Goal: Task Accomplishment & Management: Complete application form

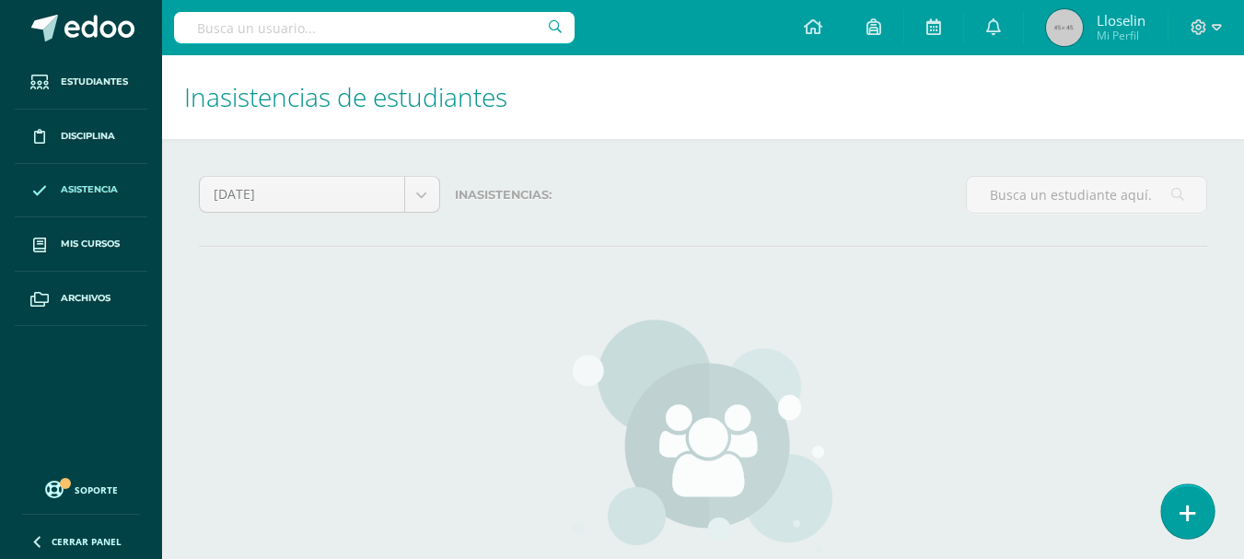
click at [1174, 514] on link at bounding box center [1187, 510] width 52 height 53
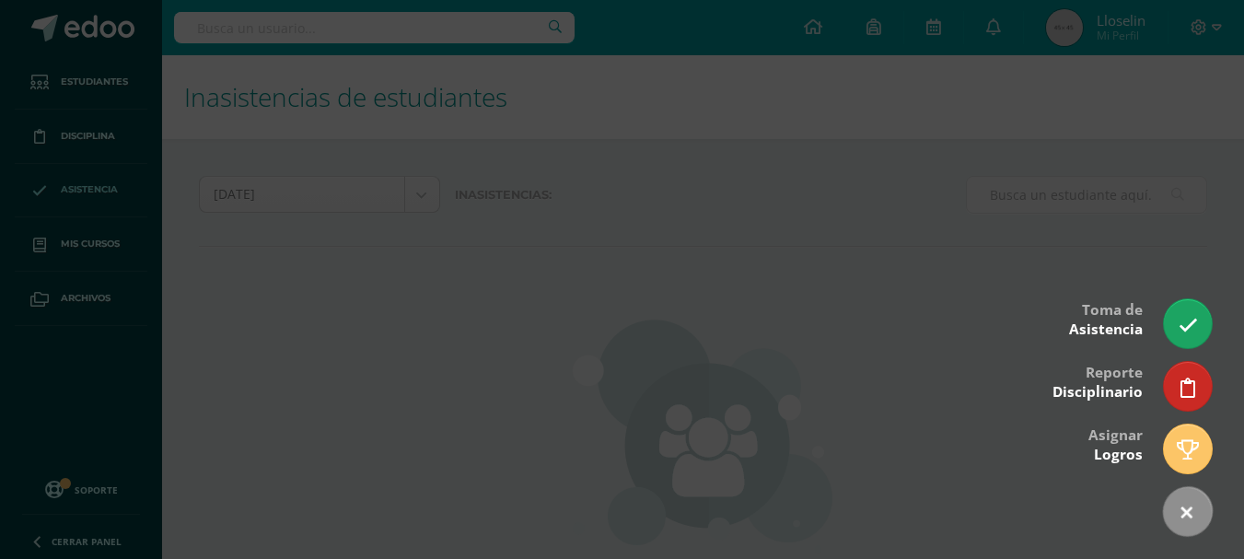
click at [727, 333] on div at bounding box center [622, 279] width 1244 height 559
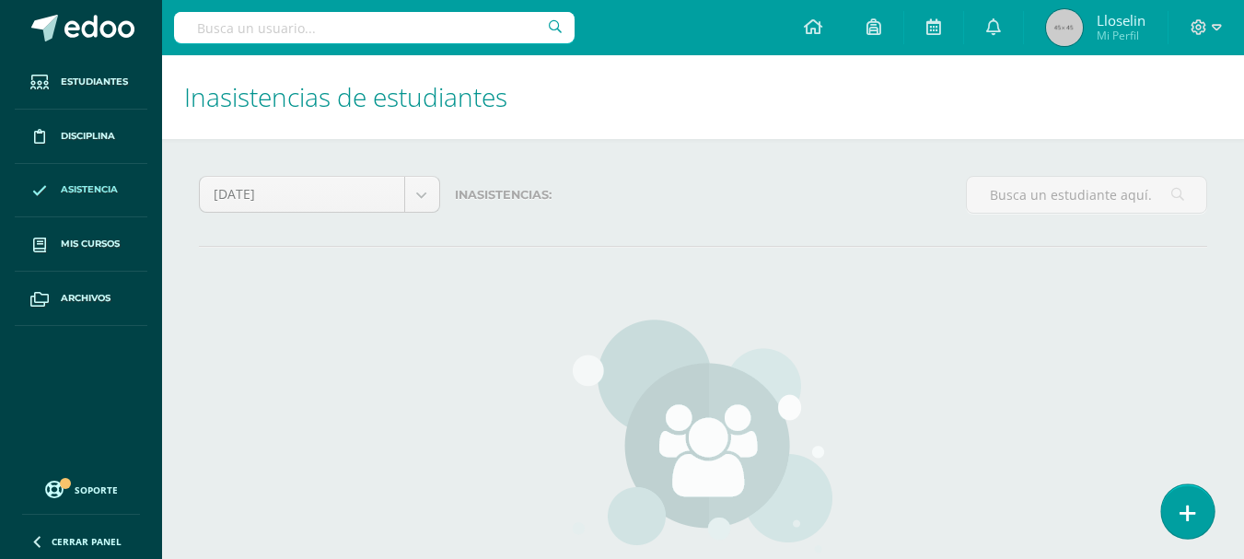
click at [1190, 502] on link at bounding box center [1187, 510] width 52 height 53
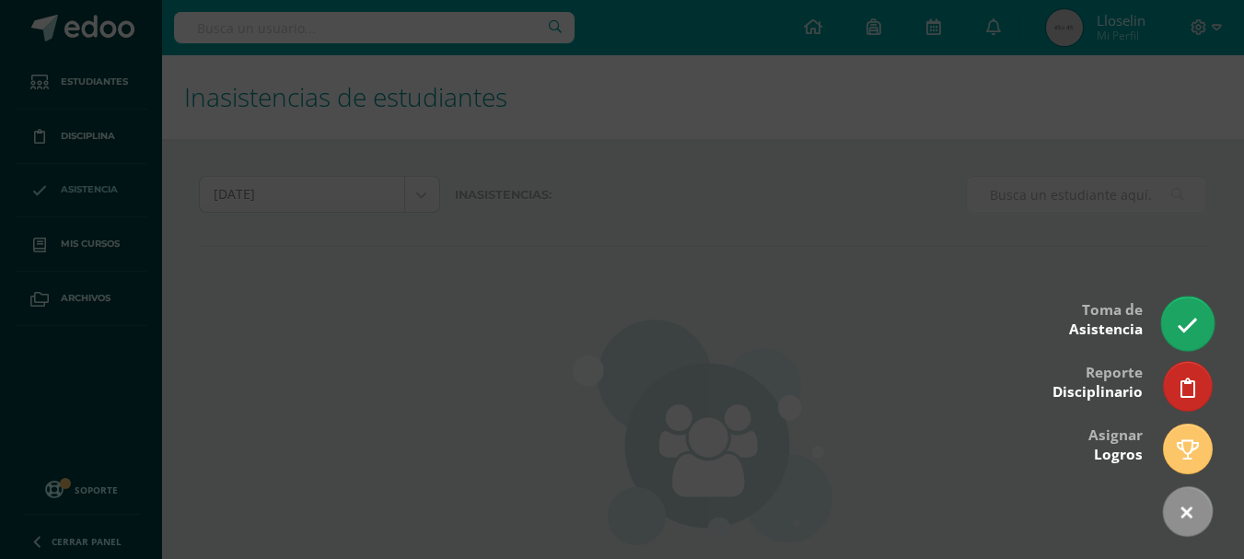
click at [1209, 330] on link at bounding box center [1187, 322] width 52 height 53
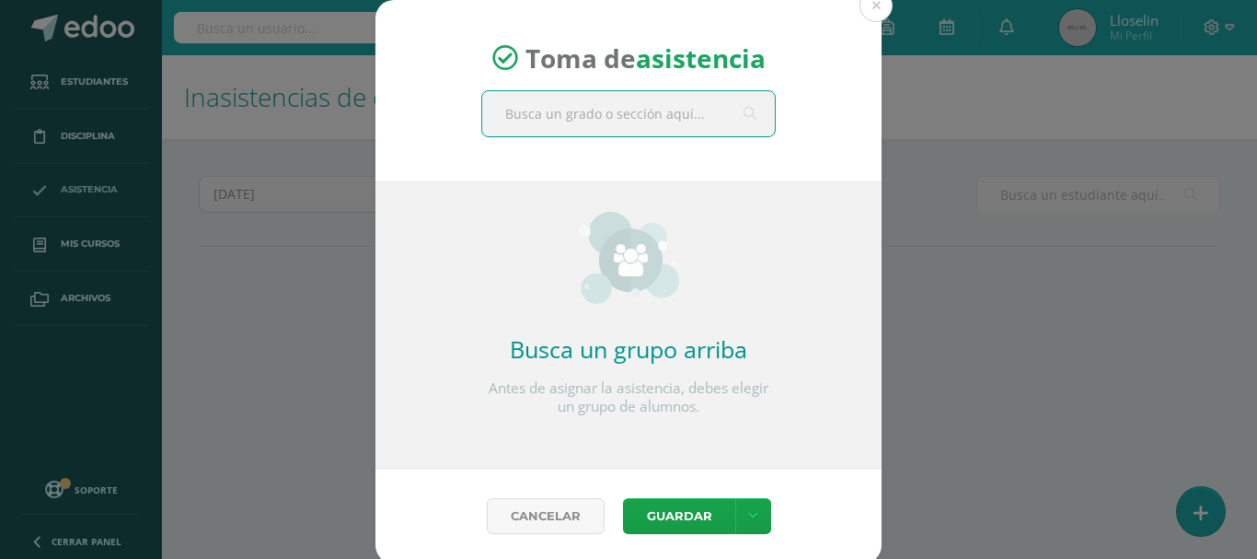
click at [615, 114] on input "text" at bounding box center [628, 113] width 293 height 45
type input "cuarto a"
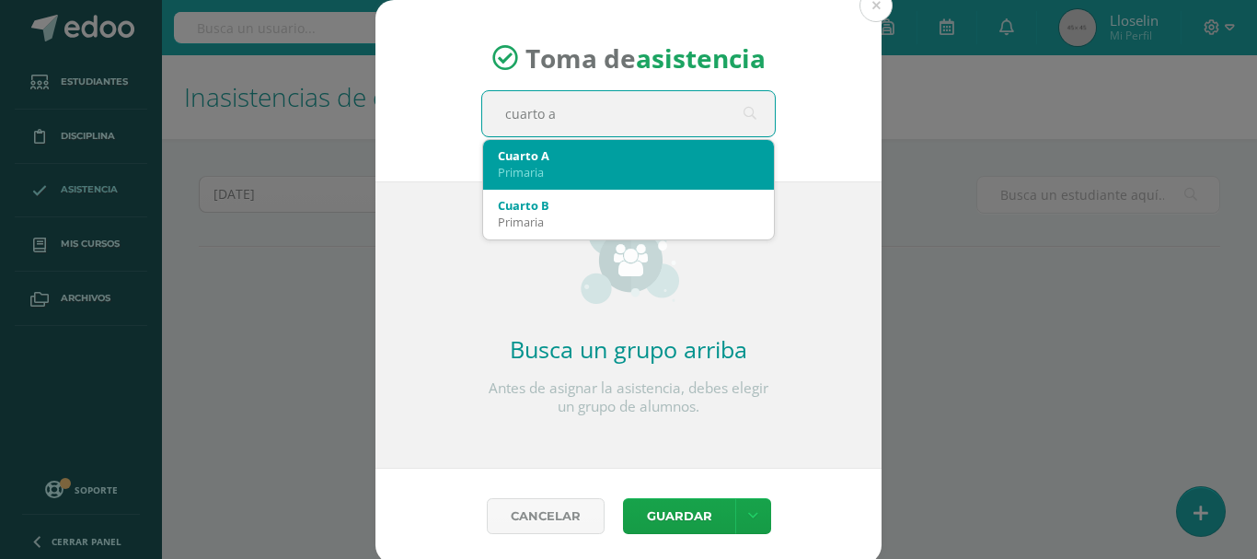
click at [584, 151] on div "Cuarto A" at bounding box center [628, 155] width 261 height 17
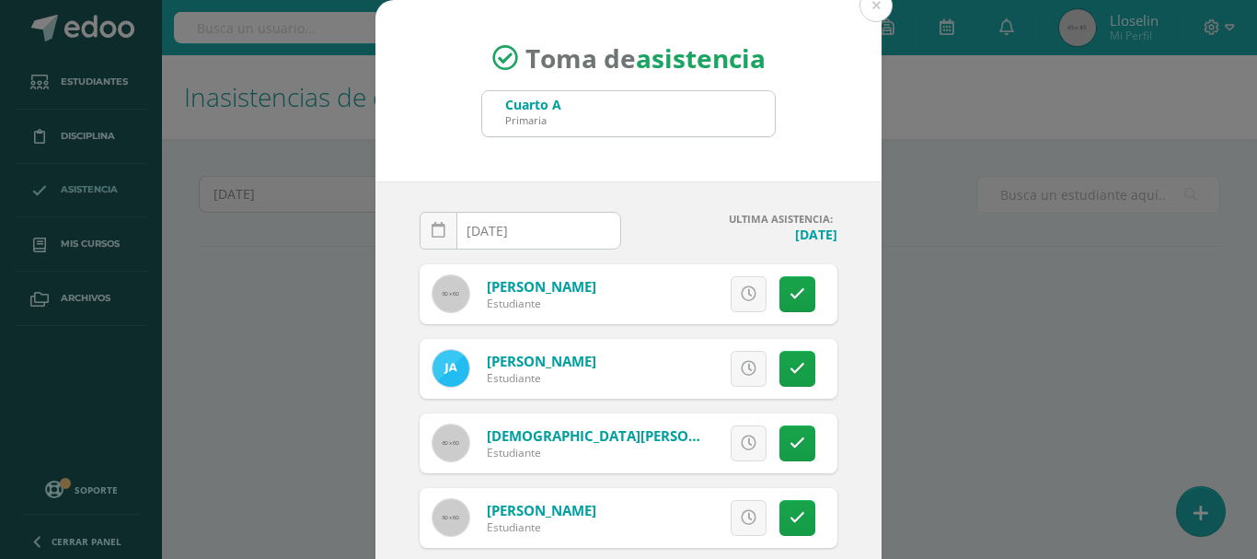
click at [873, 245] on div "Toma de asistencia Cuarto A Primaria cuarto a 2025-10-10 October, 2025 Mo Tu We…" at bounding box center [628, 348] width 1243 height 696
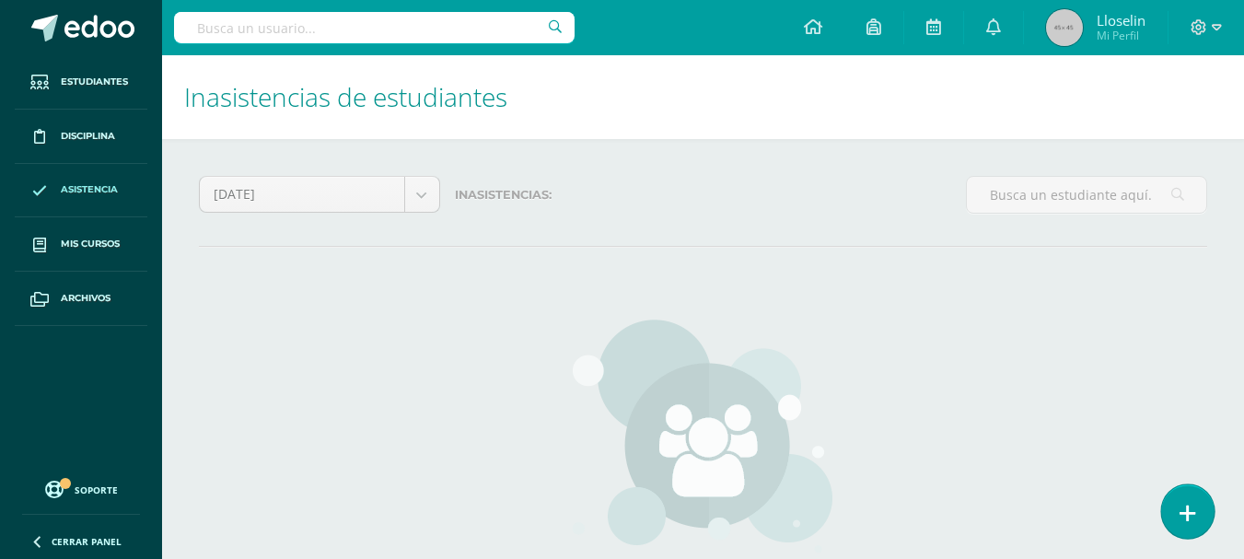
click at [1172, 527] on link at bounding box center [1187, 510] width 52 height 53
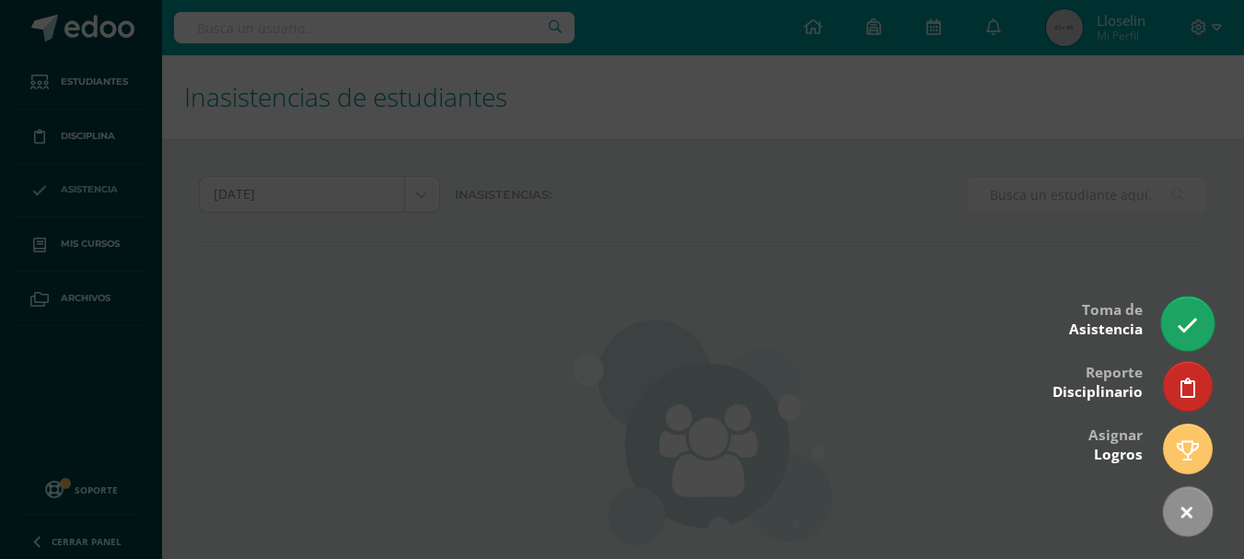
click at [1186, 330] on icon at bounding box center [1186, 325] width 21 height 21
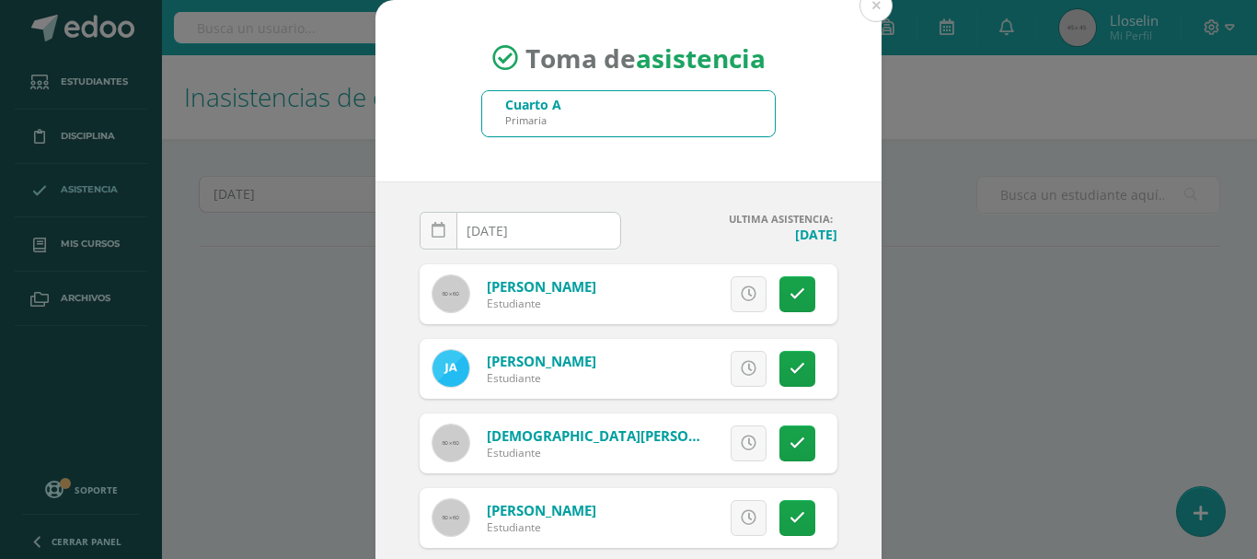
scroll to position [51, 0]
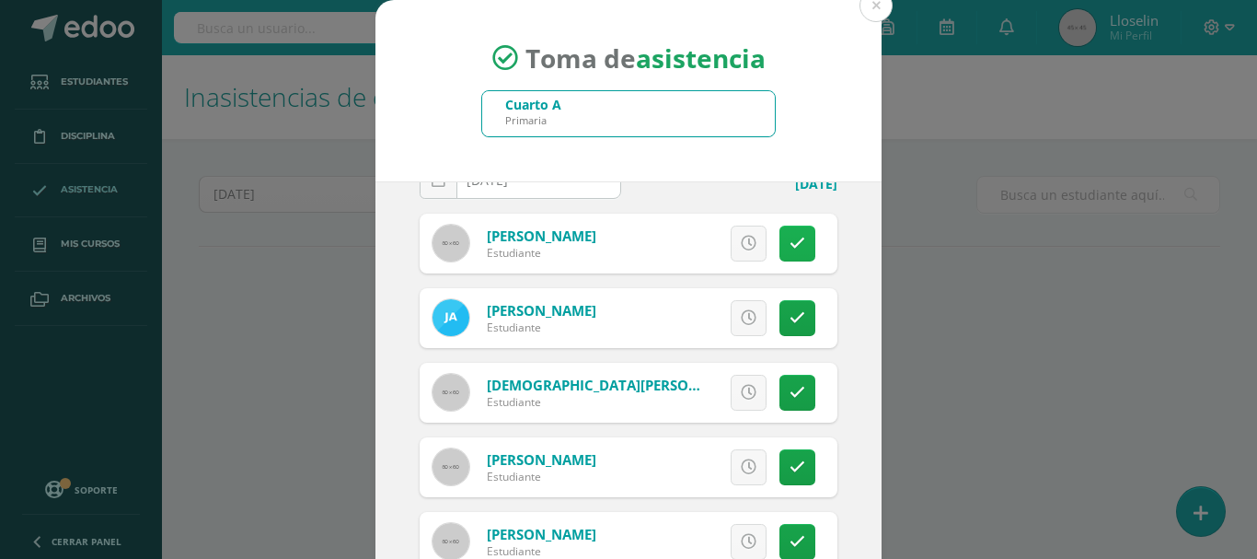
click at [790, 242] on icon at bounding box center [798, 244] width 16 height 16
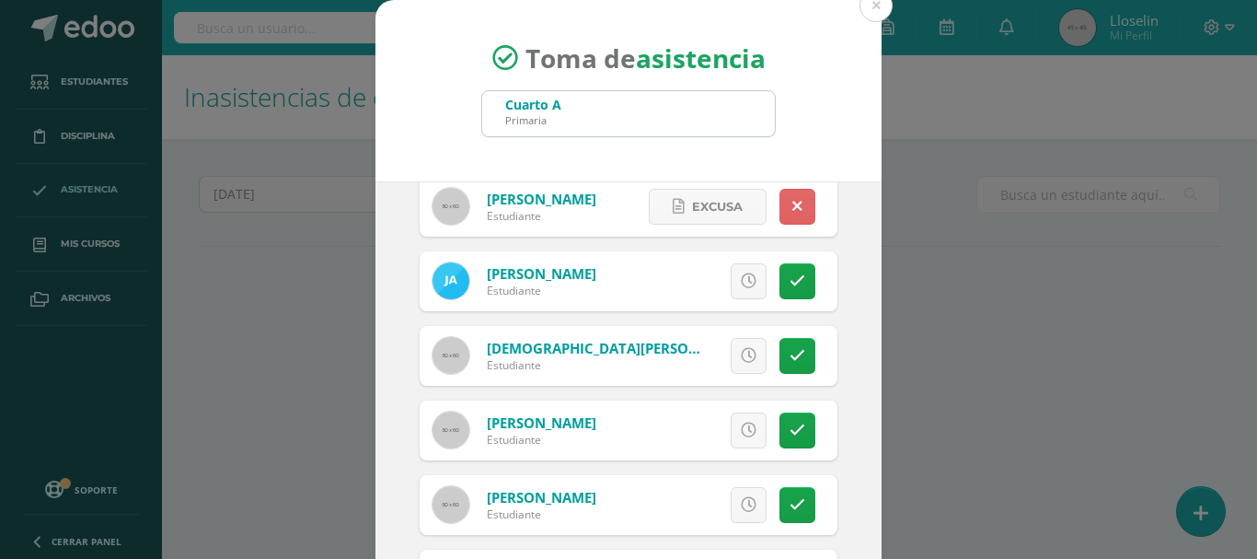
scroll to position [96, 0]
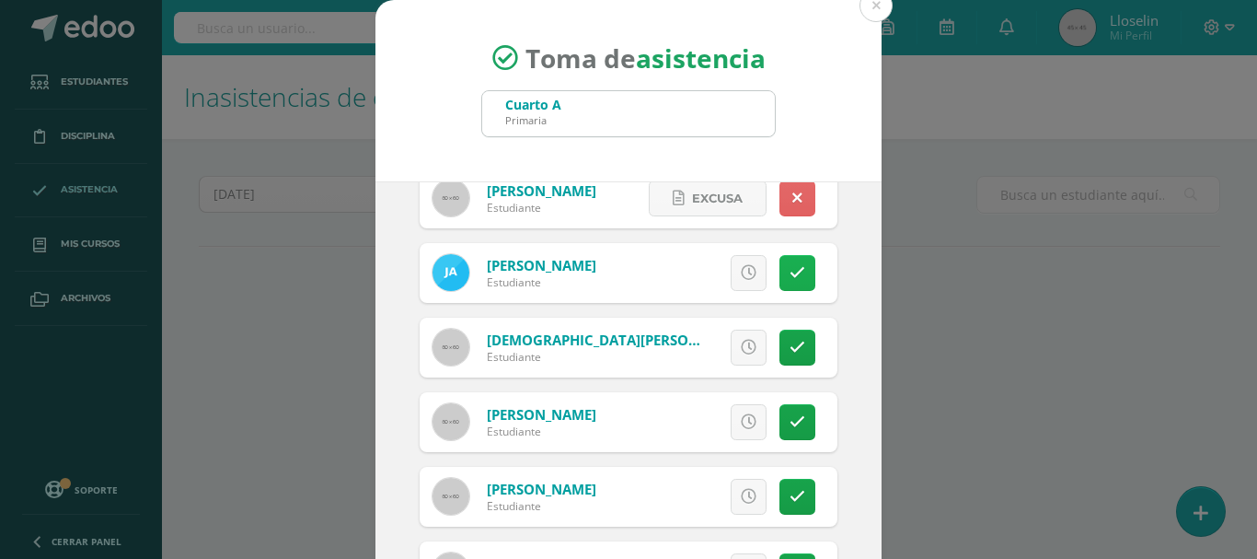
click at [780, 283] on link at bounding box center [798, 273] width 36 height 36
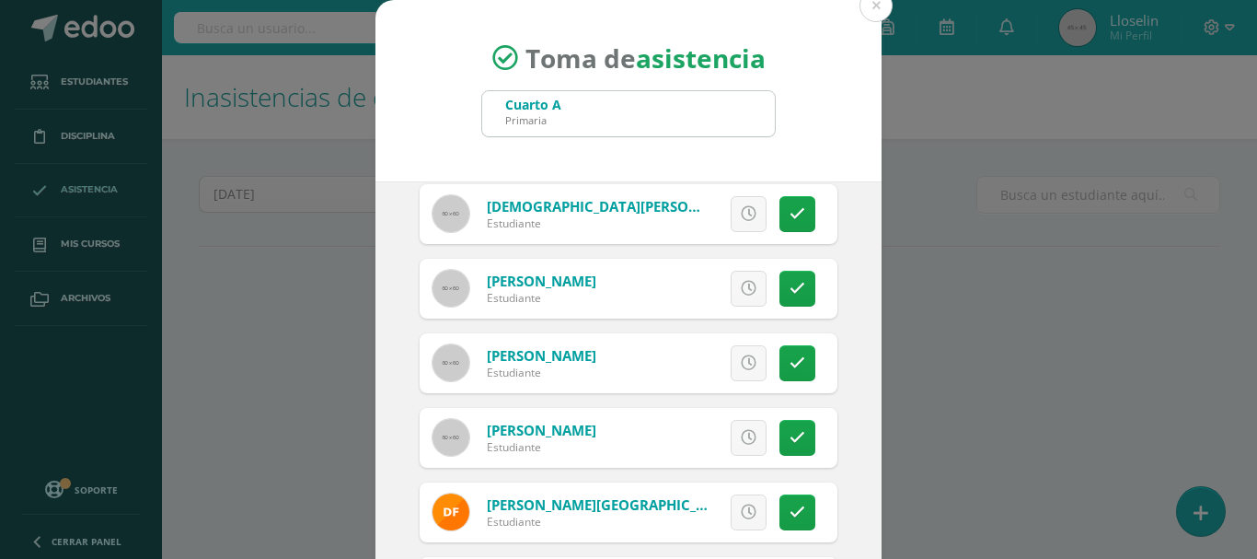
scroll to position [0, 0]
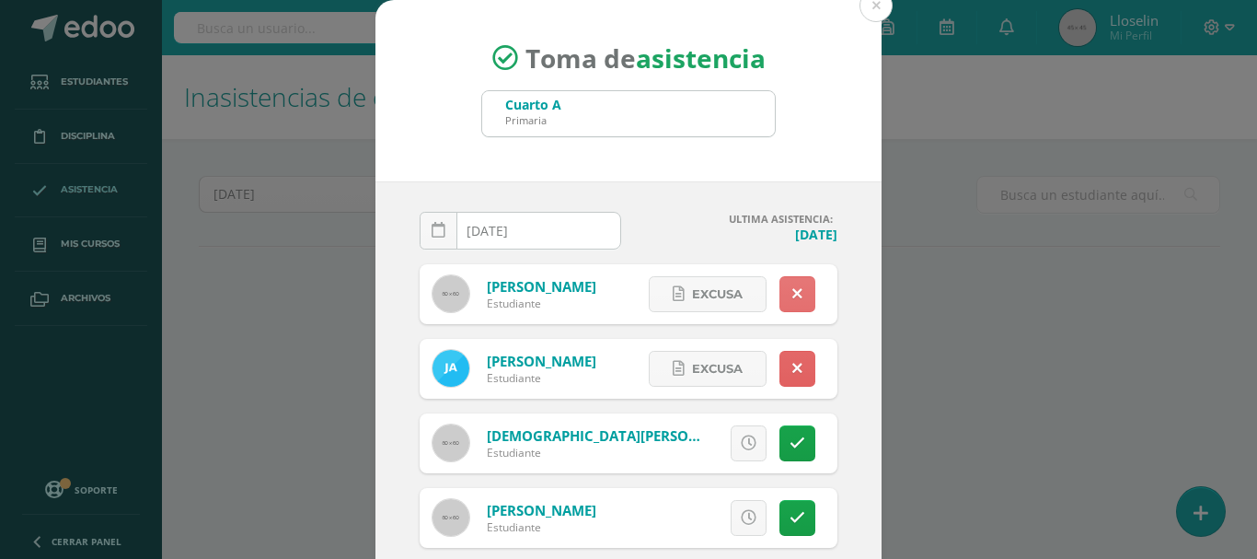
click at [783, 294] on link at bounding box center [798, 294] width 36 height 36
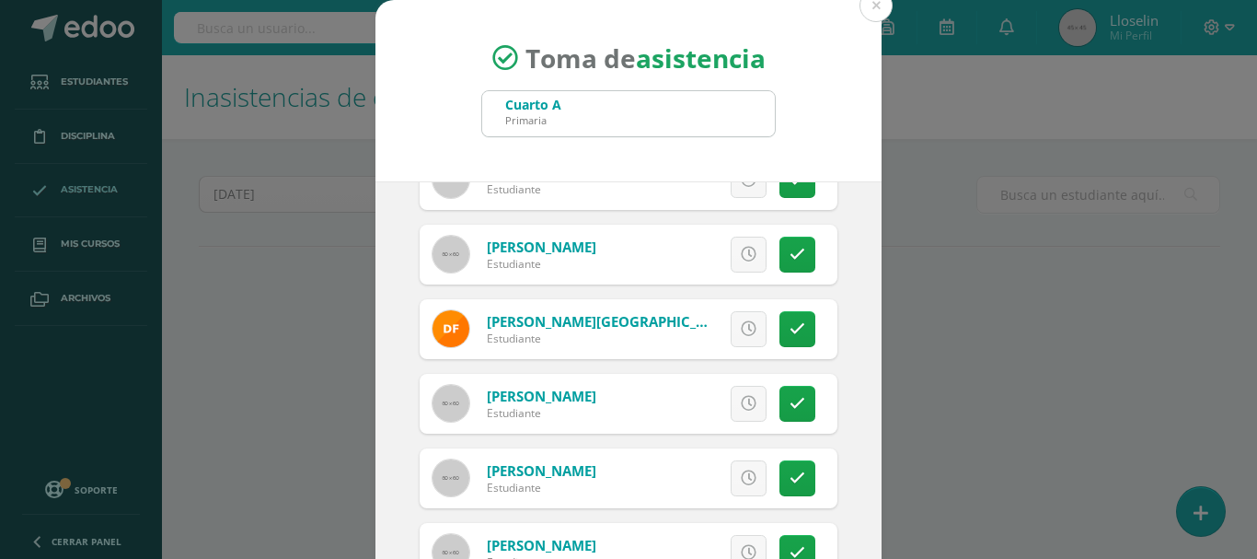
scroll to position [437, 0]
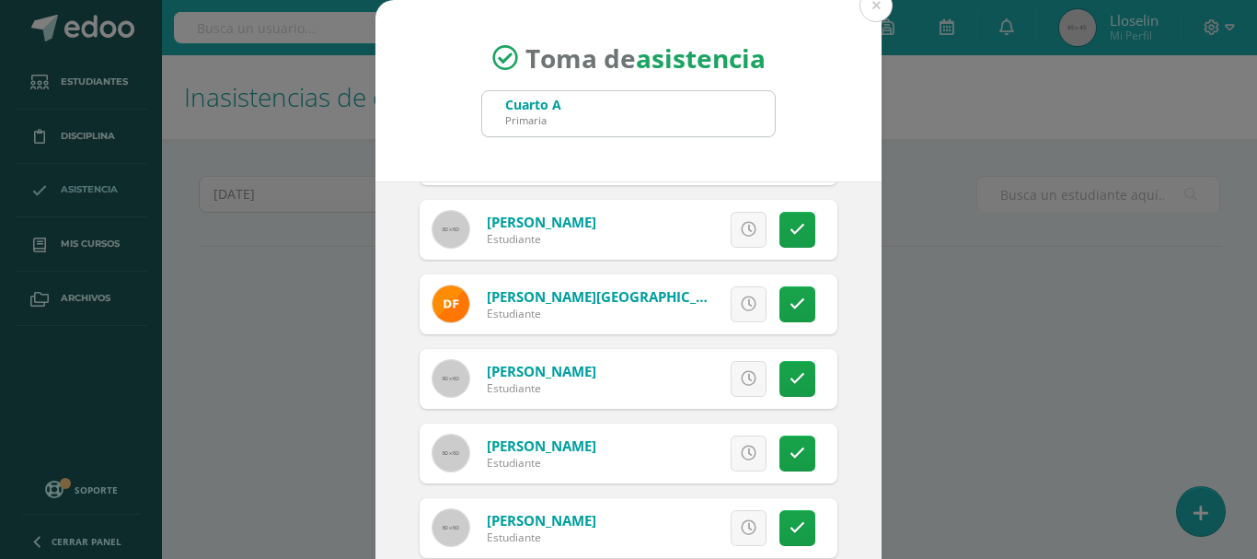
click at [731, 392] on link at bounding box center [749, 379] width 36 height 36
click at [704, 376] on span "Excusa" at bounding box center [717, 379] width 51 height 34
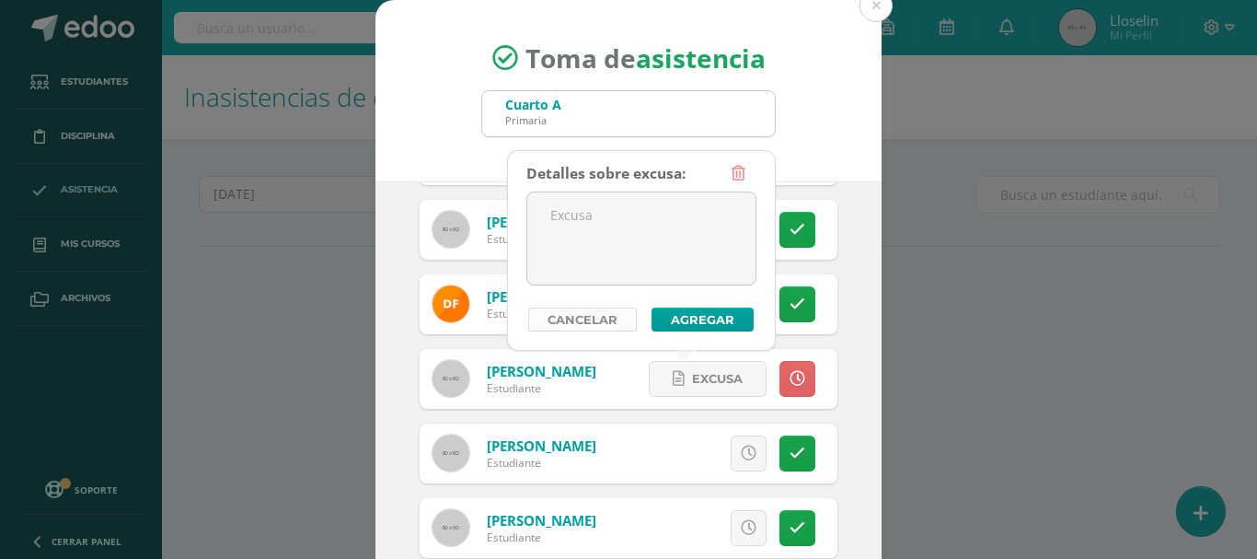
click at [600, 320] on link "Cancelar" at bounding box center [582, 319] width 109 height 24
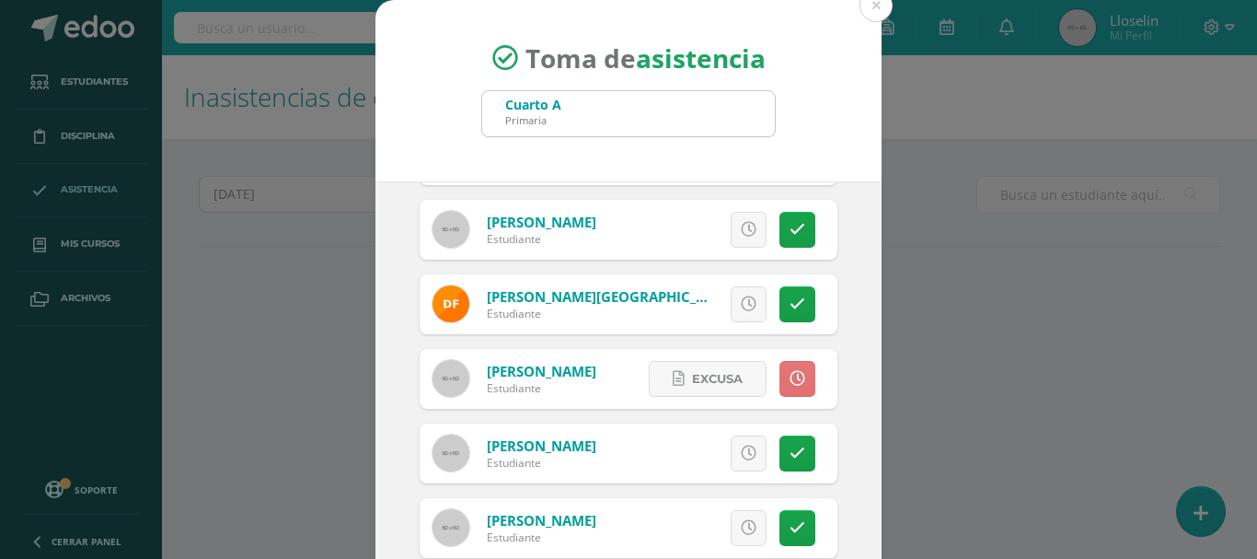
click at [790, 384] on icon at bounding box center [798, 379] width 16 height 16
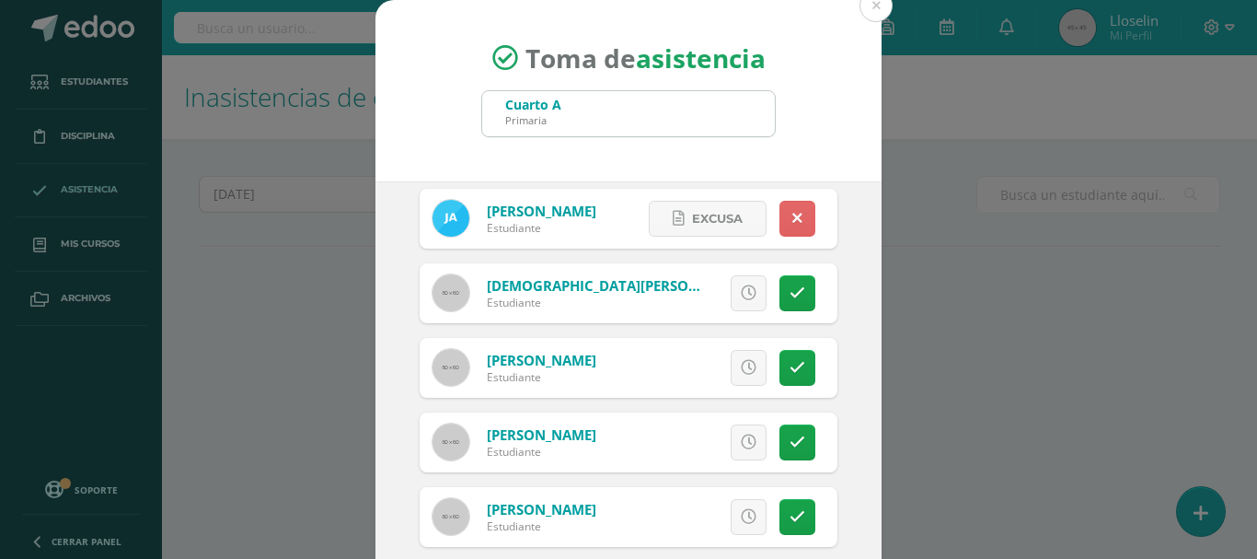
scroll to position [0, 0]
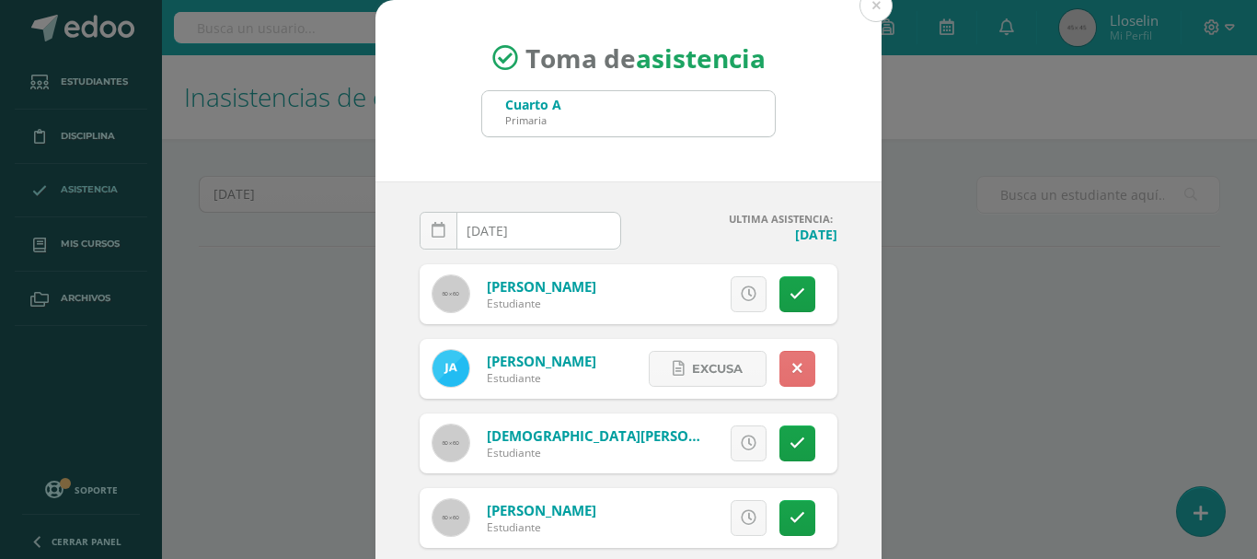
click at [783, 372] on link at bounding box center [798, 369] width 36 height 36
click at [790, 372] on icon at bounding box center [798, 369] width 16 height 16
click at [787, 373] on link at bounding box center [798, 369] width 36 height 36
click at [741, 368] on icon at bounding box center [749, 369] width 16 height 16
click at [724, 368] on link "Excusa" at bounding box center [708, 369] width 118 height 36
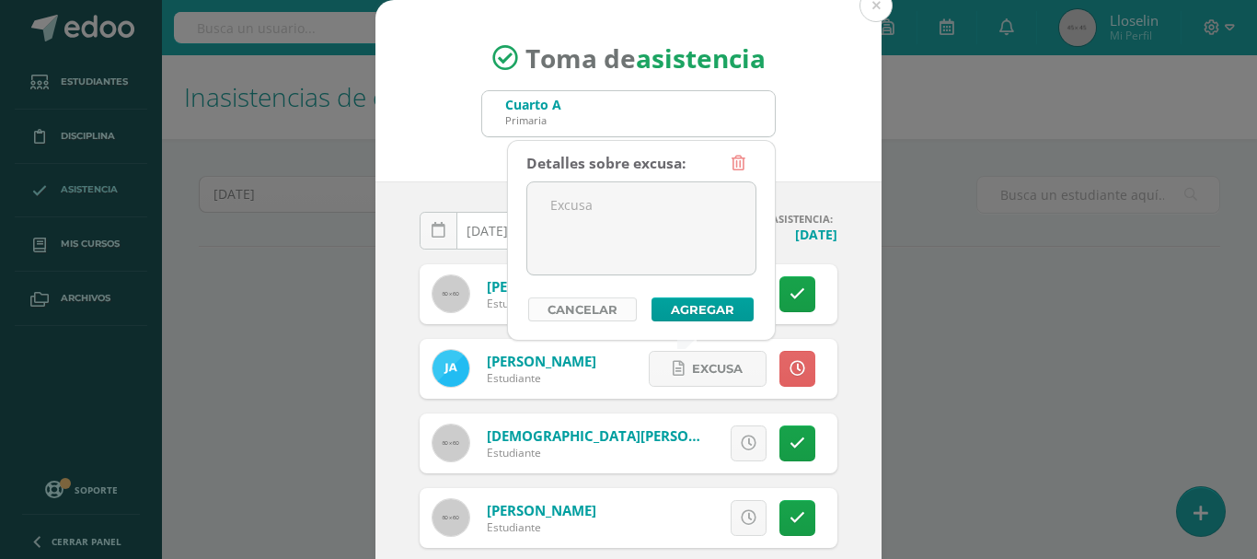
click at [608, 311] on link "Cancelar" at bounding box center [582, 309] width 109 height 24
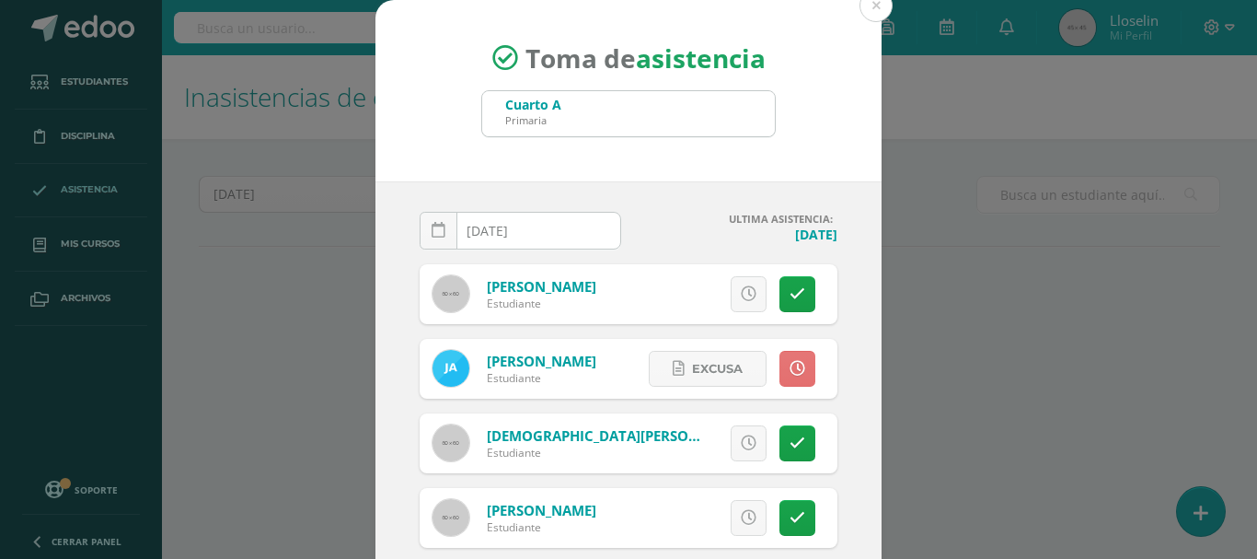
click at [790, 375] on icon at bounding box center [798, 369] width 16 height 16
click at [793, 366] on icon at bounding box center [798, 369] width 10 height 16
click at [736, 372] on link at bounding box center [749, 369] width 36 height 36
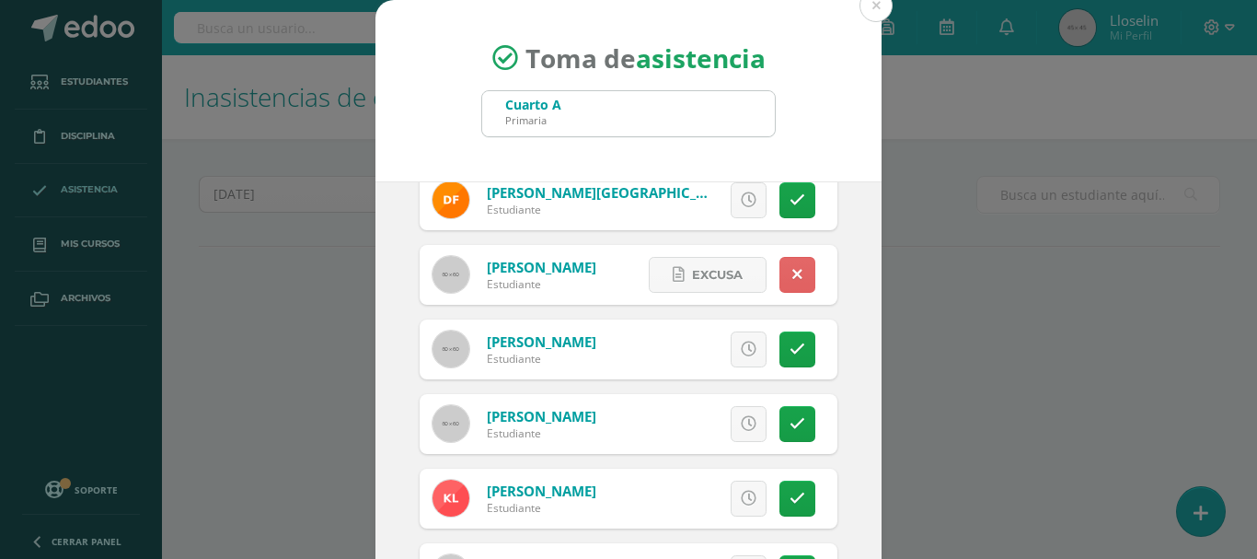
scroll to position [558, 0]
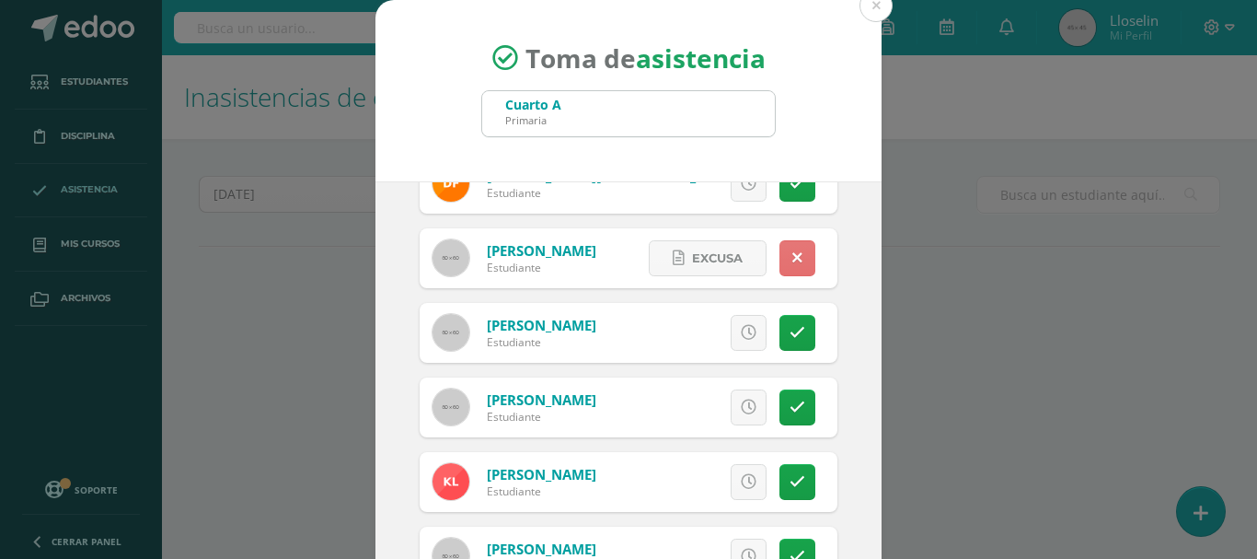
click at [793, 256] on icon at bounding box center [798, 258] width 10 height 16
click at [739, 260] on link at bounding box center [749, 258] width 36 height 36
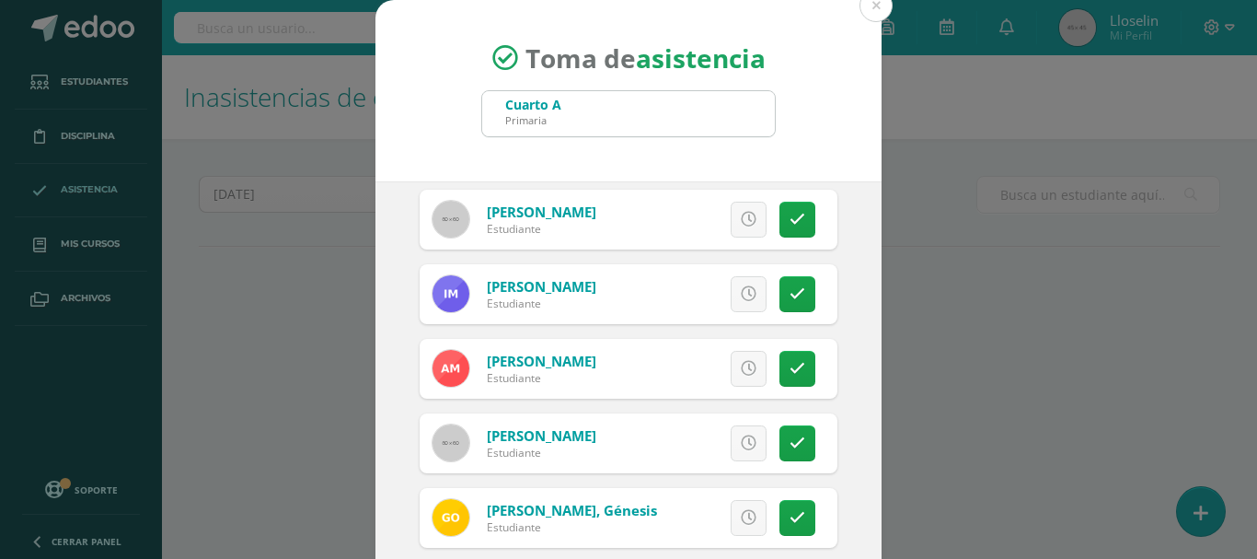
scroll to position [907, 0]
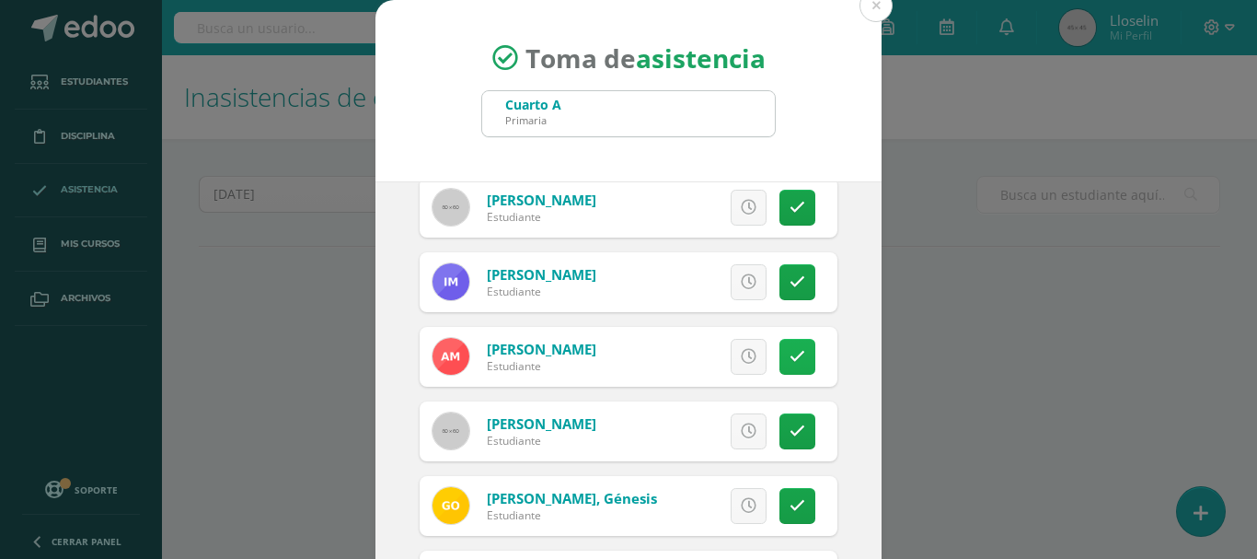
click at [790, 353] on icon at bounding box center [798, 357] width 16 height 16
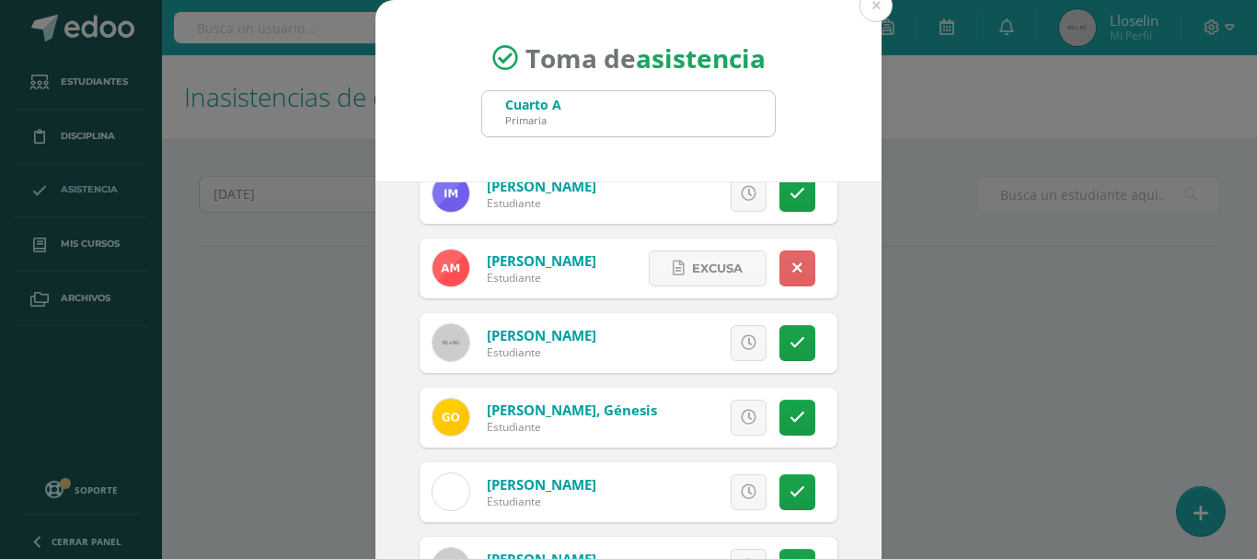
scroll to position [1019, 0]
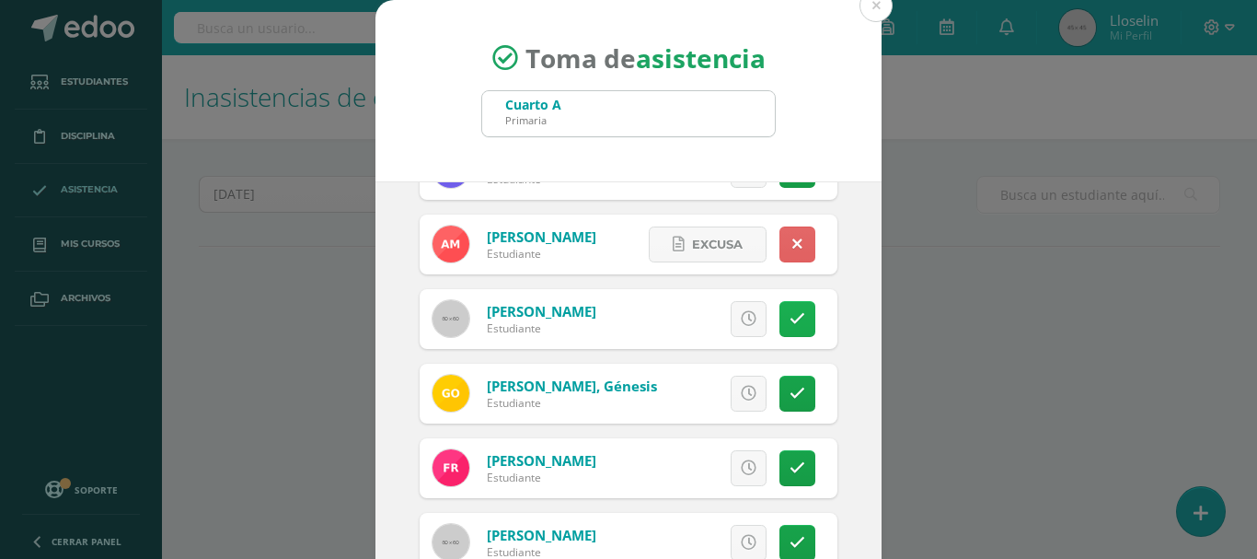
click at [780, 304] on link at bounding box center [798, 319] width 36 height 36
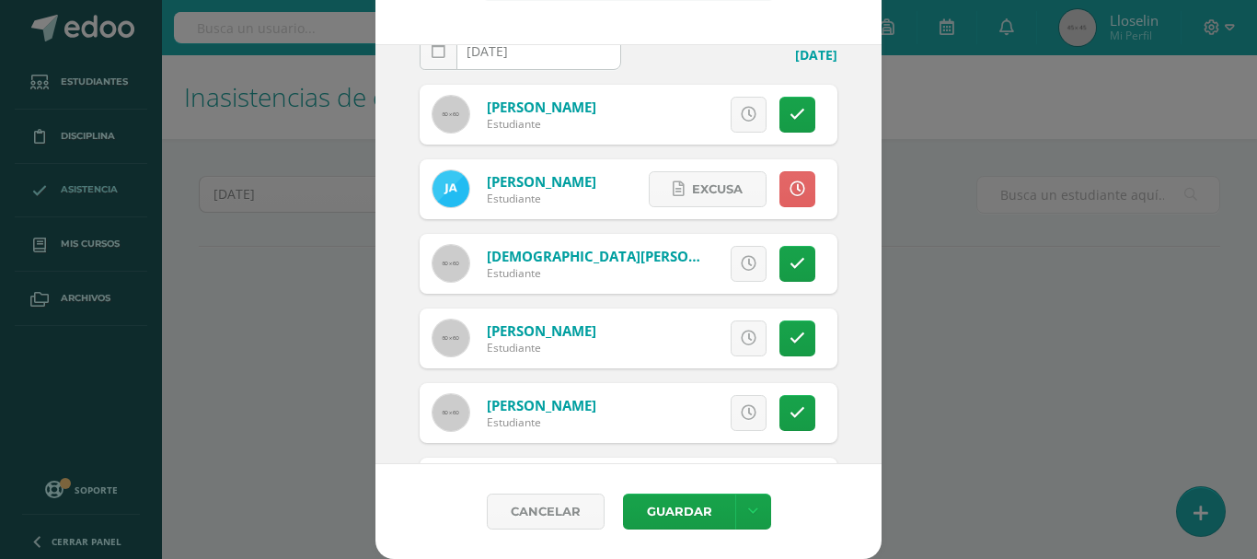
scroll to position [29, 0]
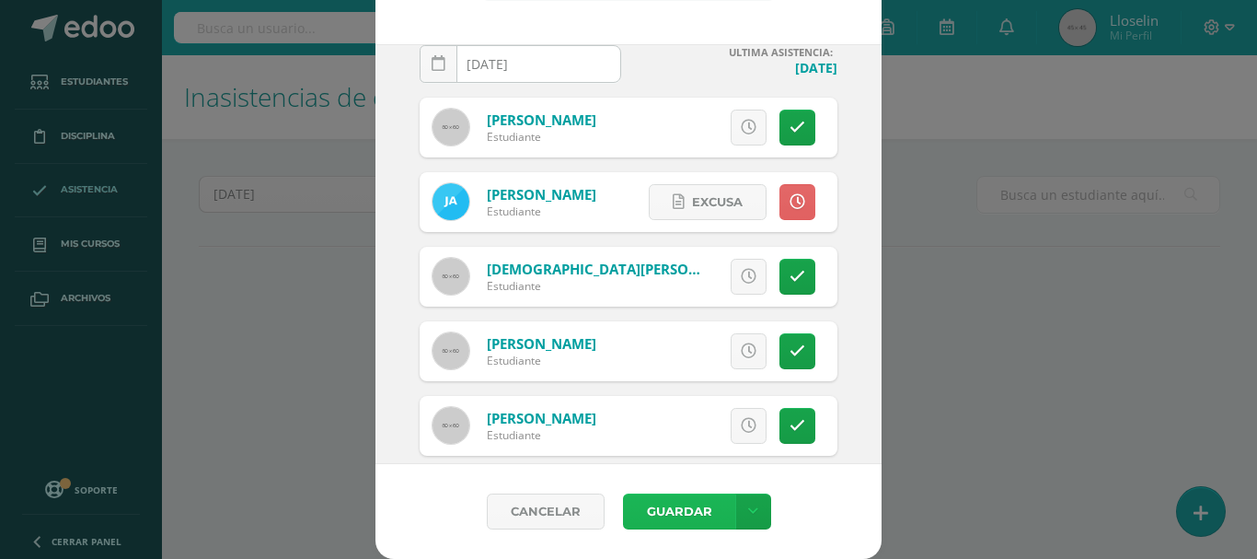
click at [651, 512] on button "Guardar" at bounding box center [679, 511] width 112 height 36
